Goal: Check status: Check status

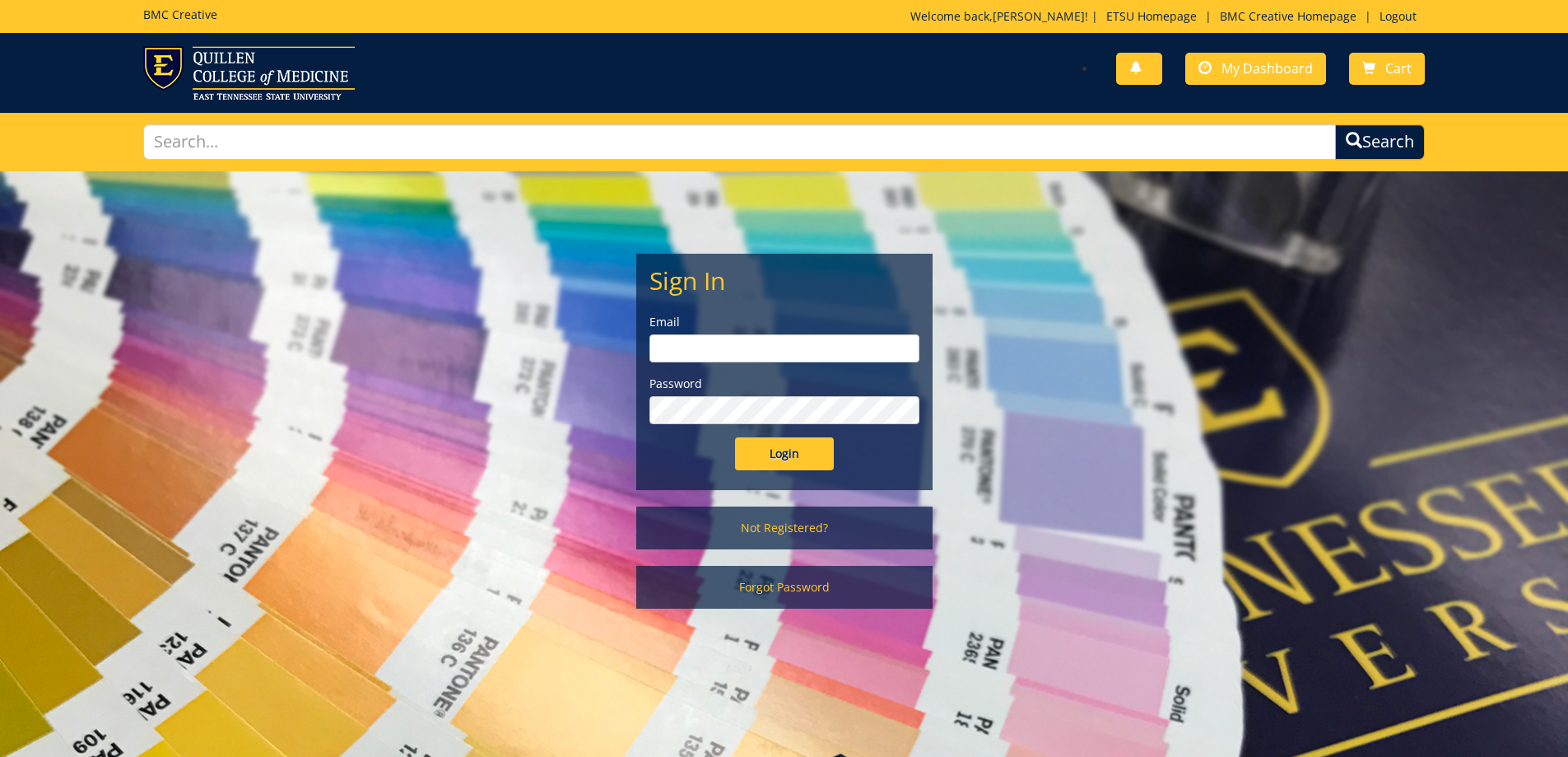
type input "[EMAIL_ADDRESS][DOMAIN_NAME]"
click at [775, 447] on input "Login" at bounding box center [784, 453] width 99 height 33
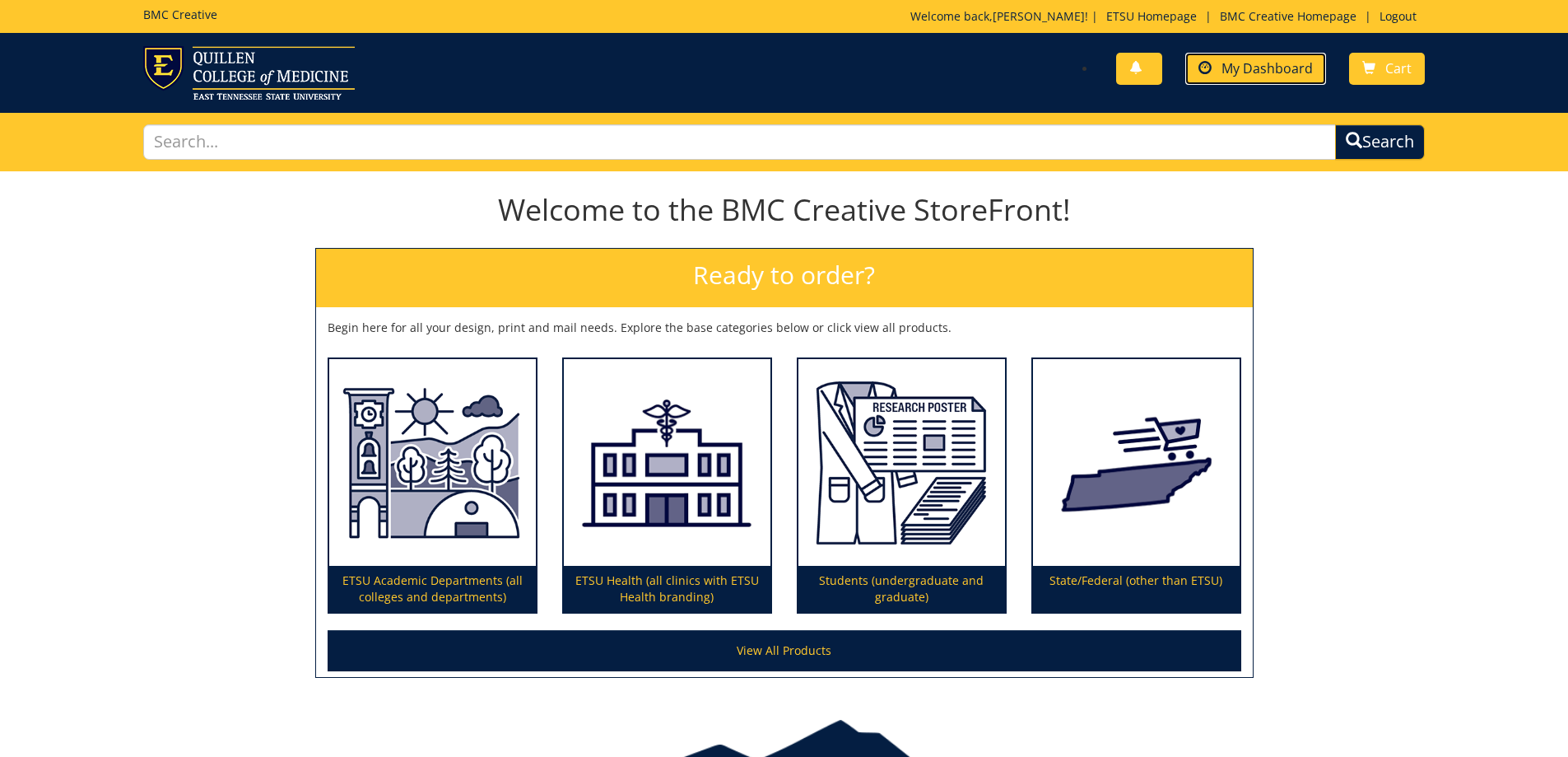
click at [1227, 63] on span "My Dashboard" at bounding box center [1267, 69] width 92 height 18
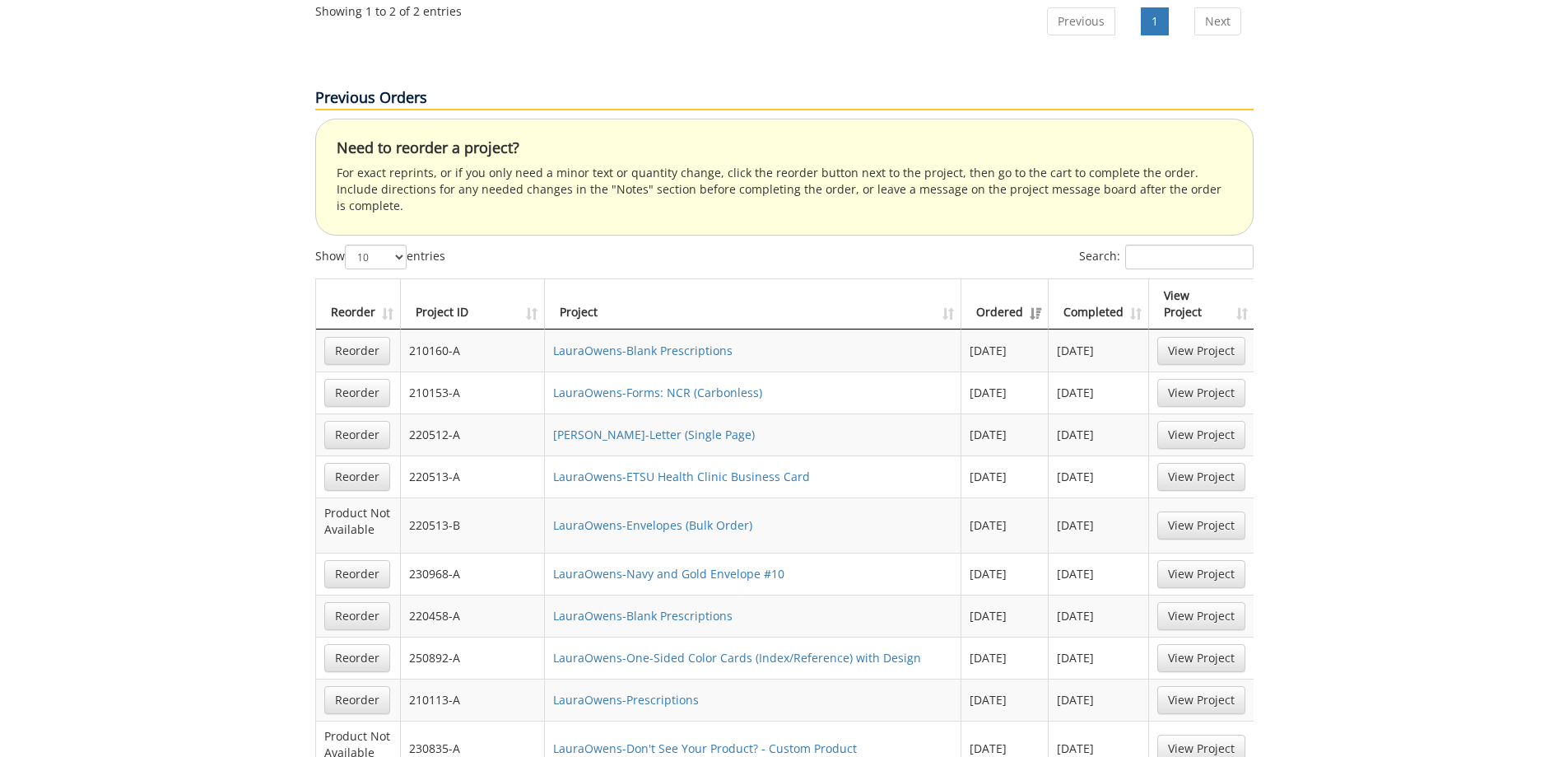
scroll to position [1070, 0]
click at [532, 278] on th "Project ID" at bounding box center [473, 303] width 145 height 50
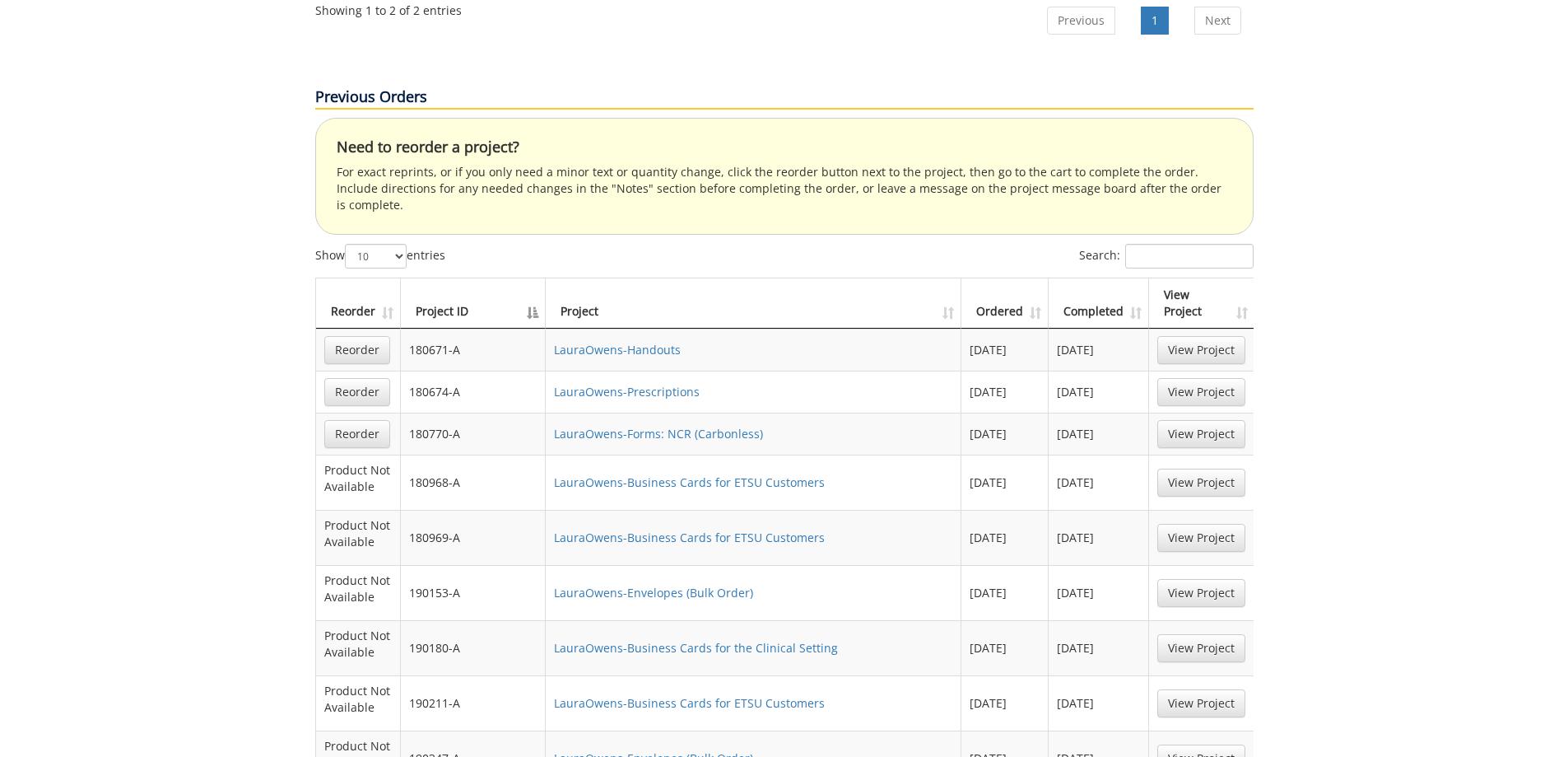
click at [532, 278] on th "Project ID" at bounding box center [473, 303] width 146 height 50
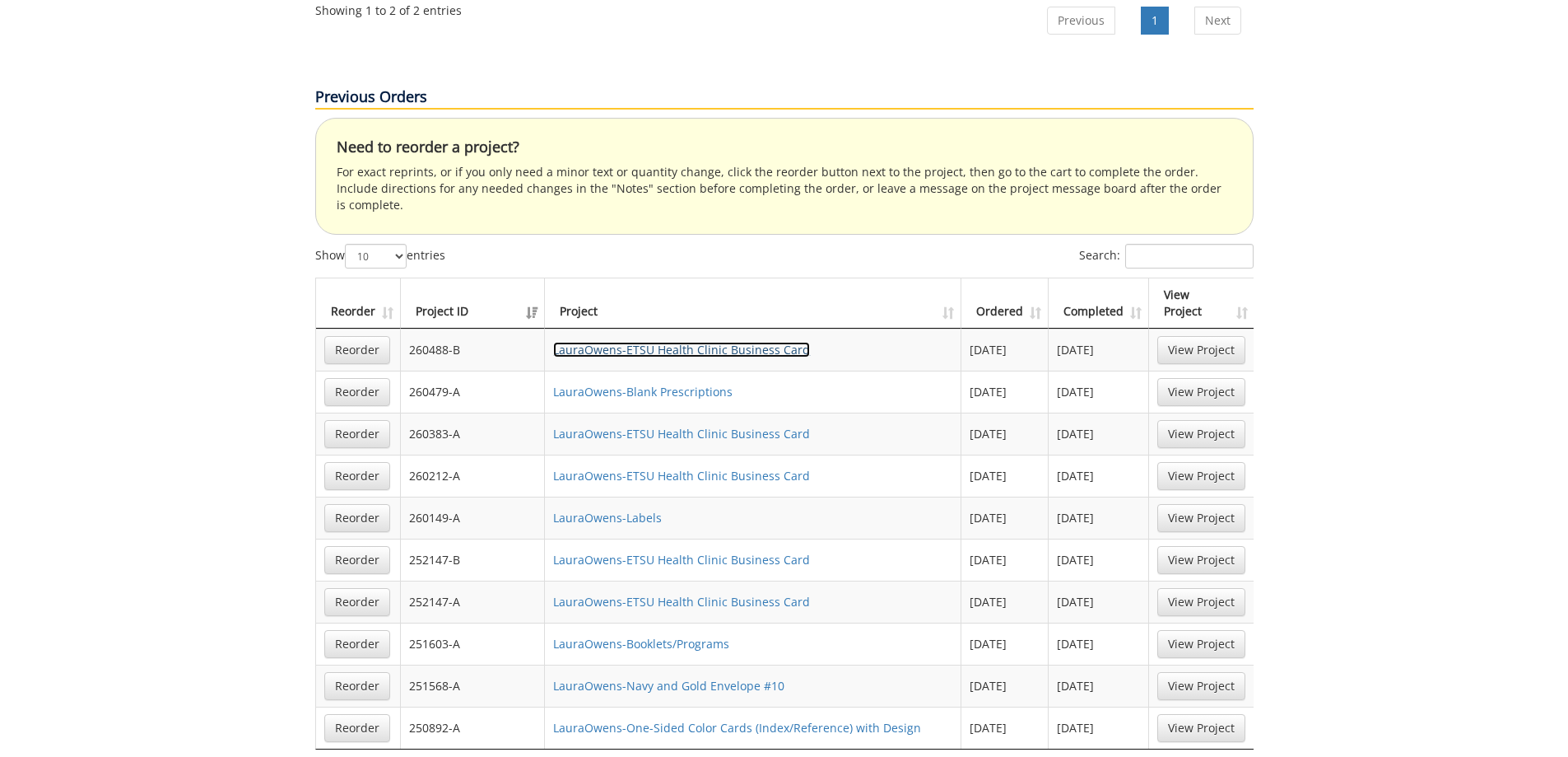
click at [691, 341] on link "LauraOwens-ETSU Health Clinic Business Card" at bounding box center [682, 349] width 257 height 16
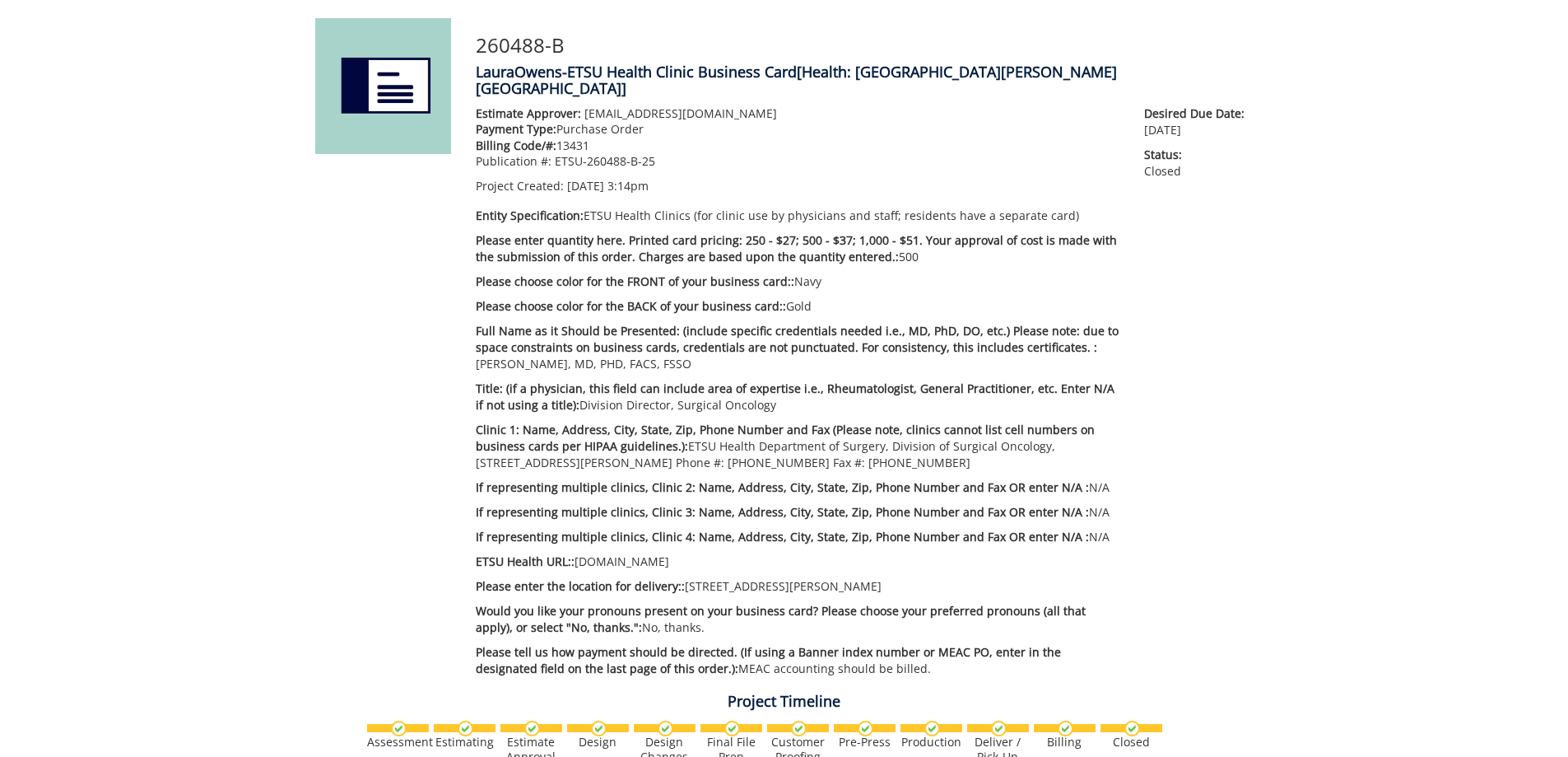
scroll to position [659, 0]
